Goal: Information Seeking & Learning: Learn about a topic

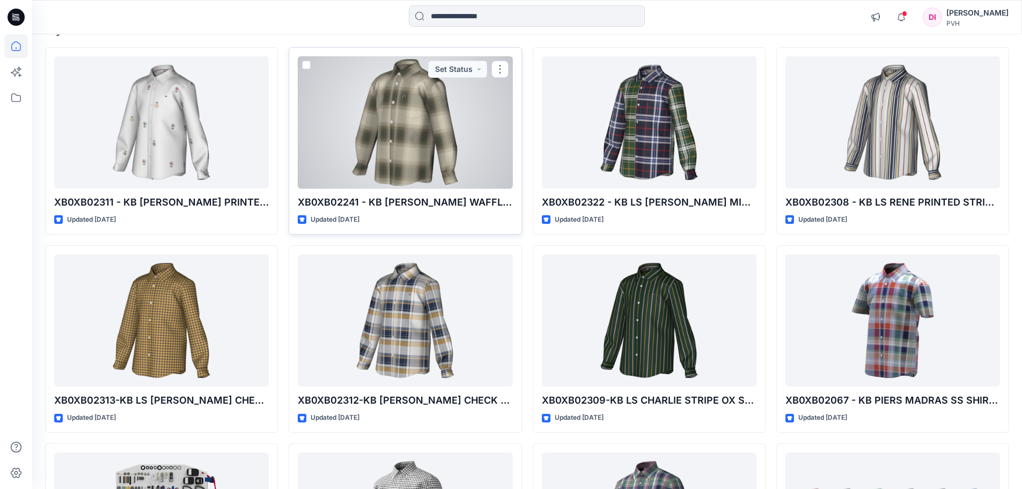
scroll to position [107, 0]
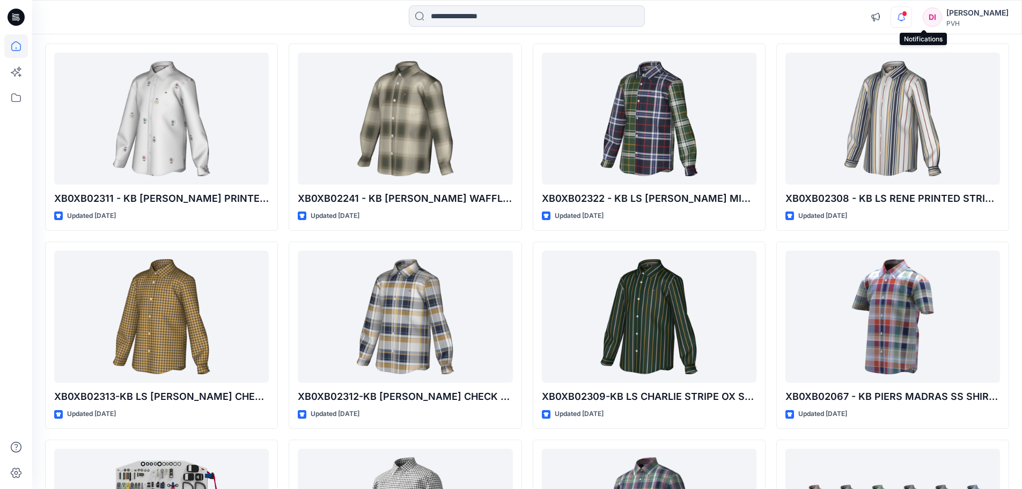
click at [912, 17] on icon "button" at bounding box center [901, 16] width 20 height 21
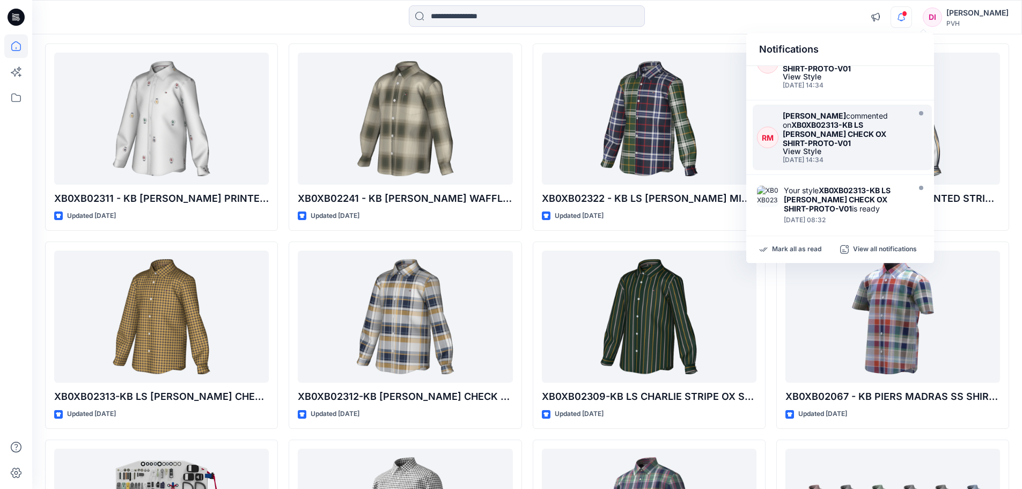
scroll to position [54, 0]
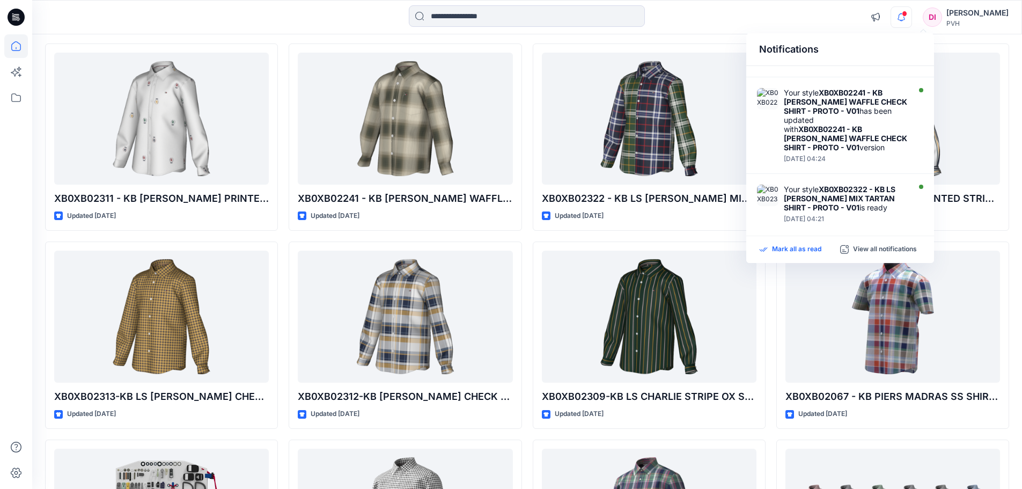
click at [799, 249] on p "Mark all as read" at bounding box center [796, 250] width 49 height 10
click at [831, 12] on div "Notifications Your style XB0XB02311 - KB [PERSON_NAME] PRINTED CRITTER SHIRT - …" at bounding box center [527, 17] width 990 height 24
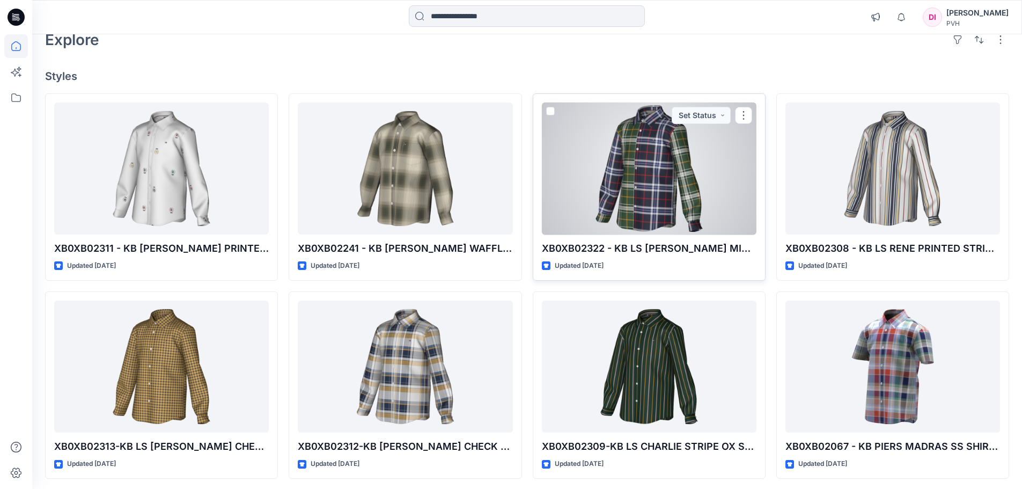
scroll to position [0, 0]
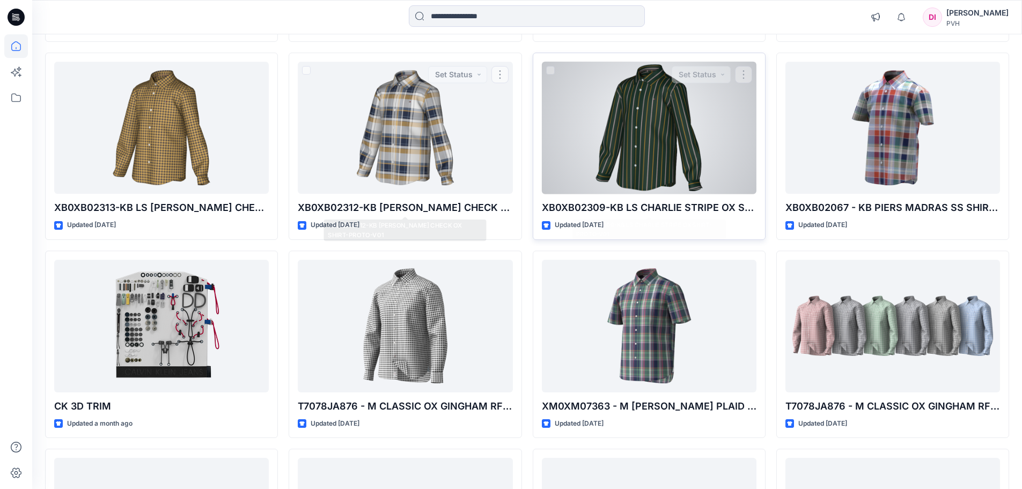
scroll to position [82, 0]
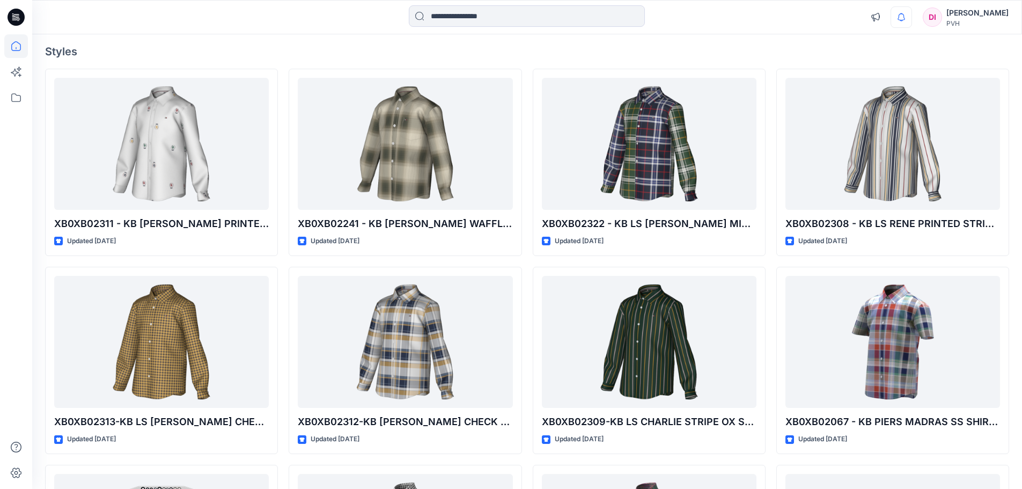
click at [934, 14] on div "Notifications Your style XB0XB02311 - KB [PERSON_NAME] PRINTED CRITTER SHIRT - …" at bounding box center [937, 17] width 144 height 24
click at [912, 17] on icon "button" at bounding box center [901, 16] width 20 height 21
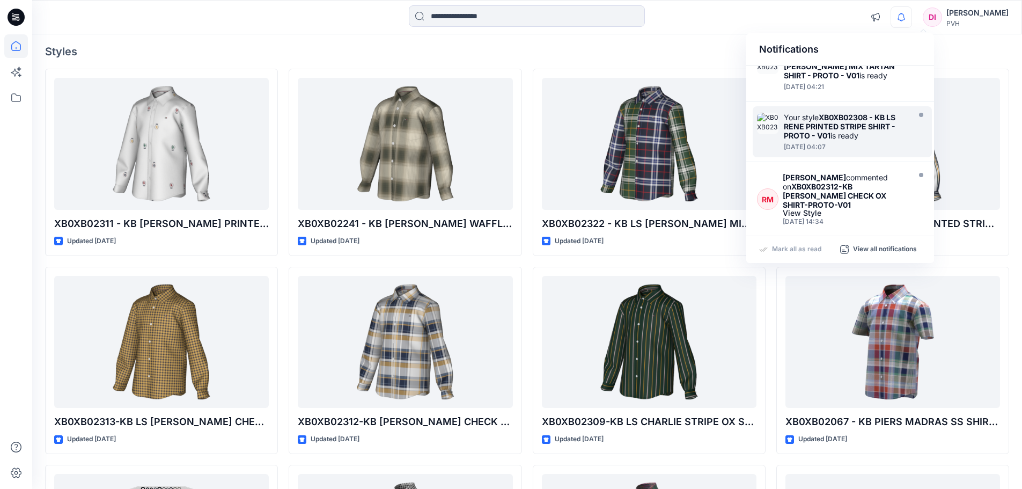
scroll to position [215, 0]
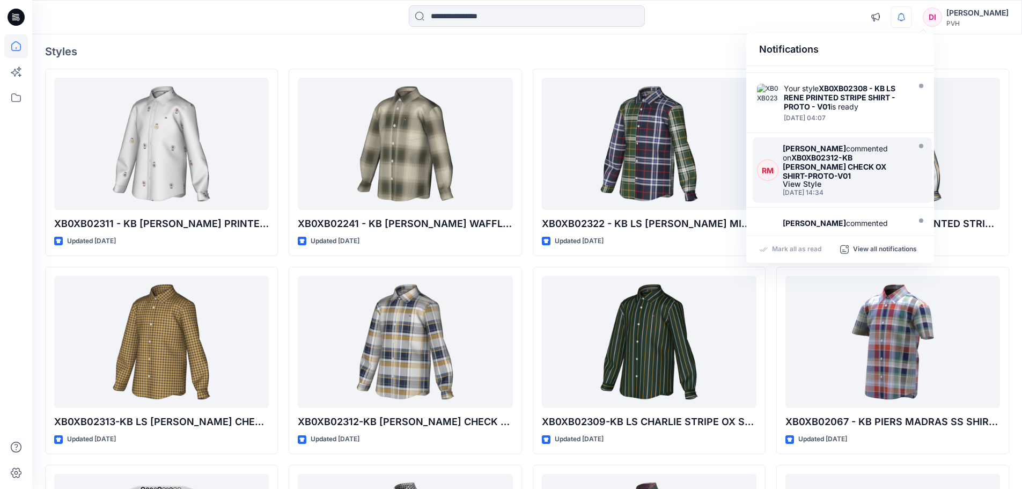
click at [845, 153] on strong "XB0XB02312-KB [PERSON_NAME] CHECK OX SHIRT-PROTO-V01" at bounding box center [835, 166] width 104 height 27
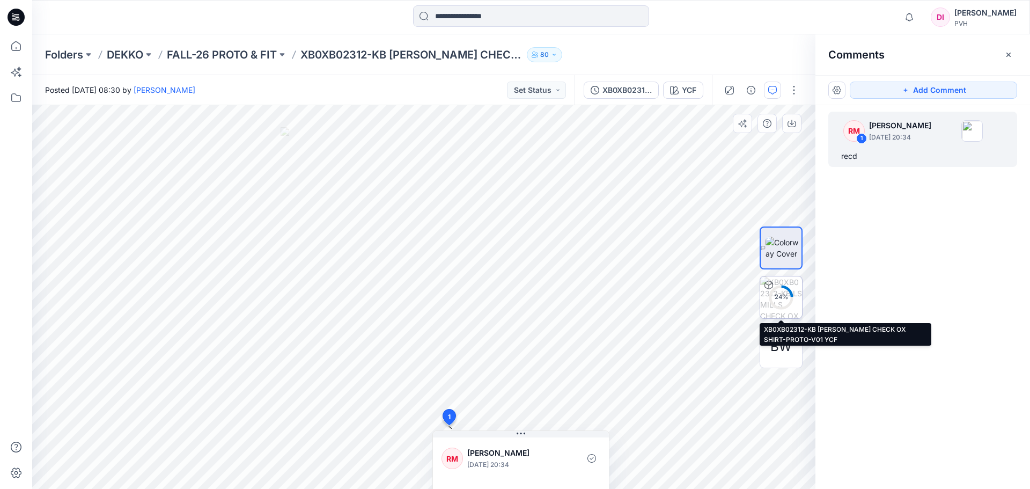
click at [788, 301] on div "24 %" at bounding box center [781, 296] width 26 height 9
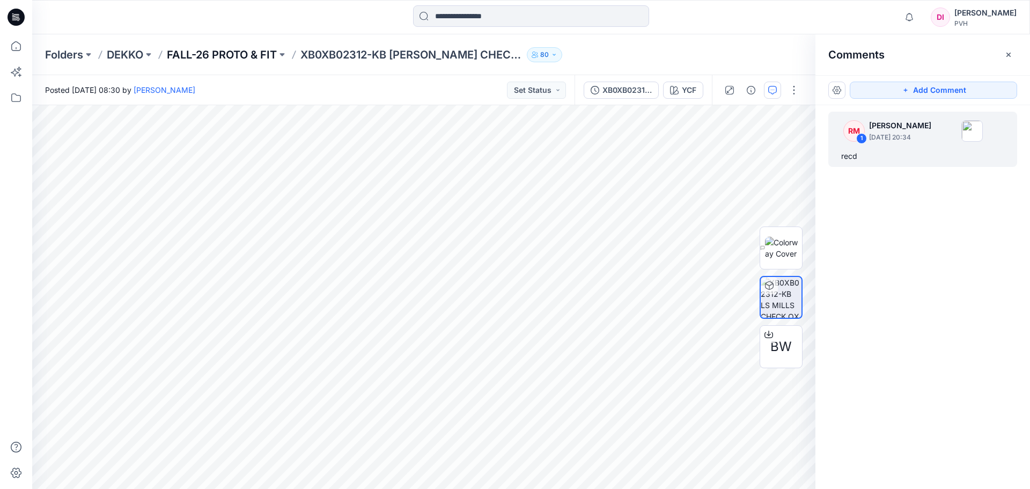
click at [241, 56] on p "FALL-26 PROTO & FIT" at bounding box center [222, 54] width 110 height 15
